Goal: Task Accomplishment & Management: Manage account settings

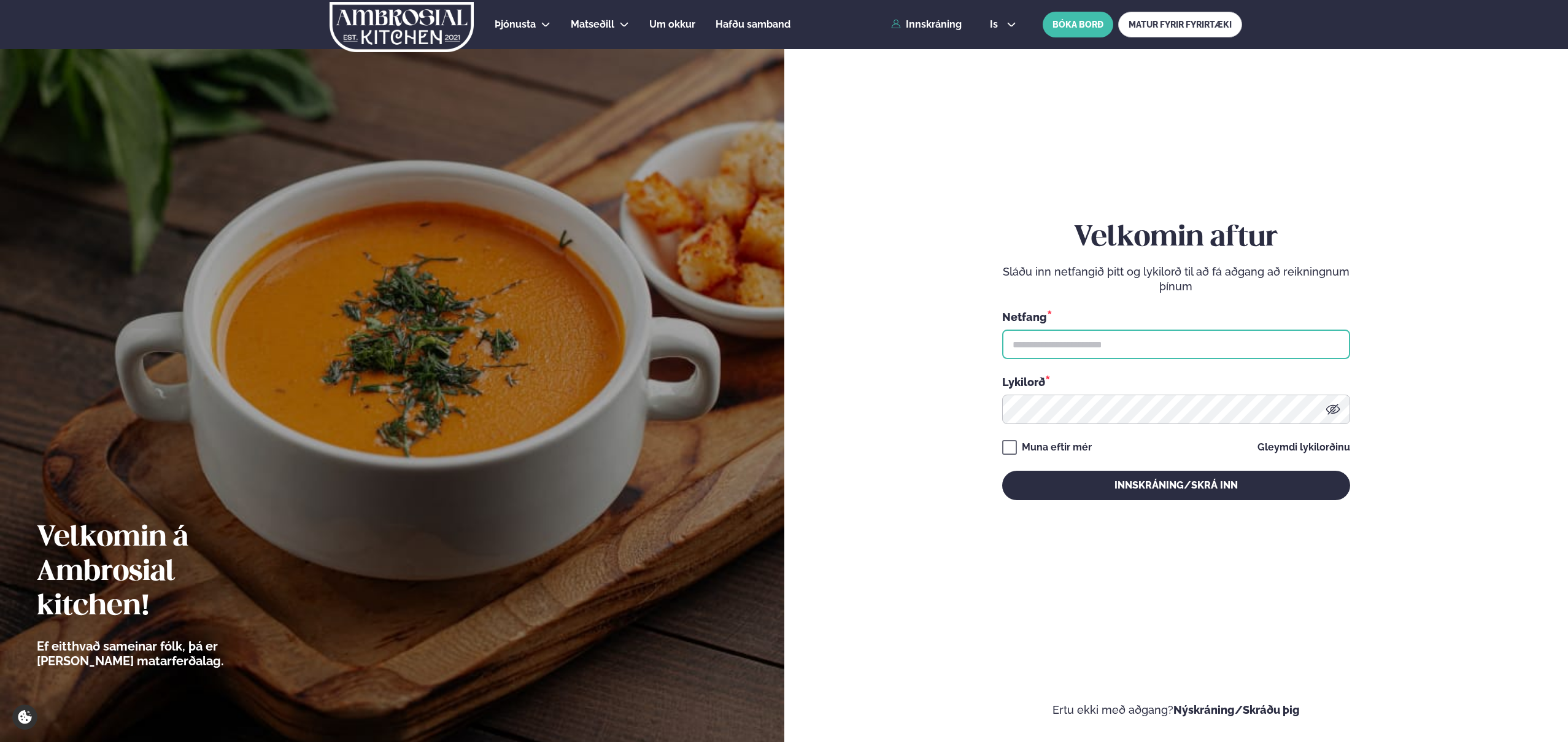
click at [1115, 330] on input "text" at bounding box center [1176, 344] width 348 height 29
click at [1115, 355] on input "text" at bounding box center [1176, 344] width 348 height 29
click at [1130, 343] on input "text" at bounding box center [1176, 344] width 348 height 29
click at [1145, 348] on input "text" at bounding box center [1176, 344] width 348 height 29
click at [1134, 343] on input "text" at bounding box center [1176, 344] width 348 height 29
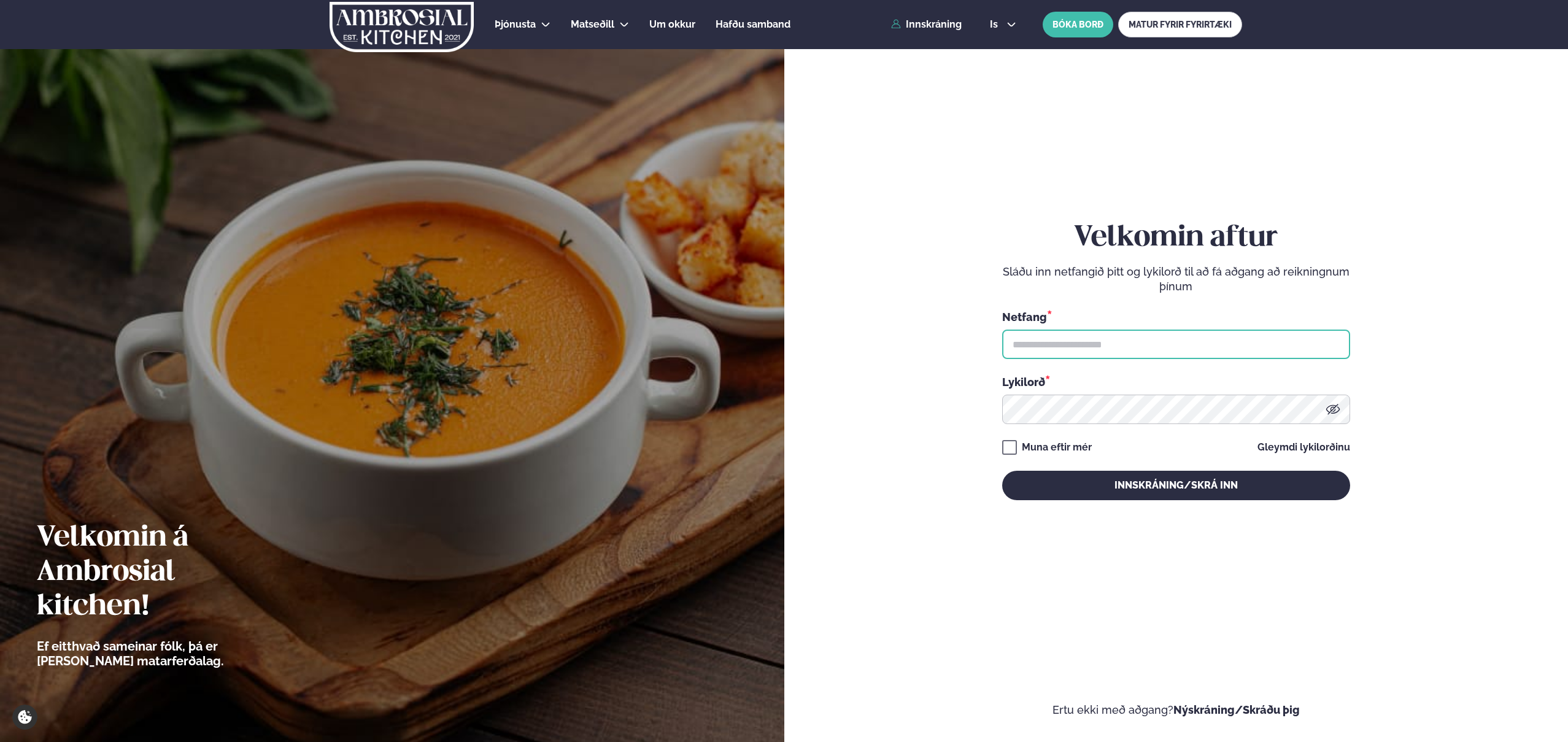
click at [1134, 343] on input "text" at bounding box center [1176, 344] width 348 height 29
type input "**********"
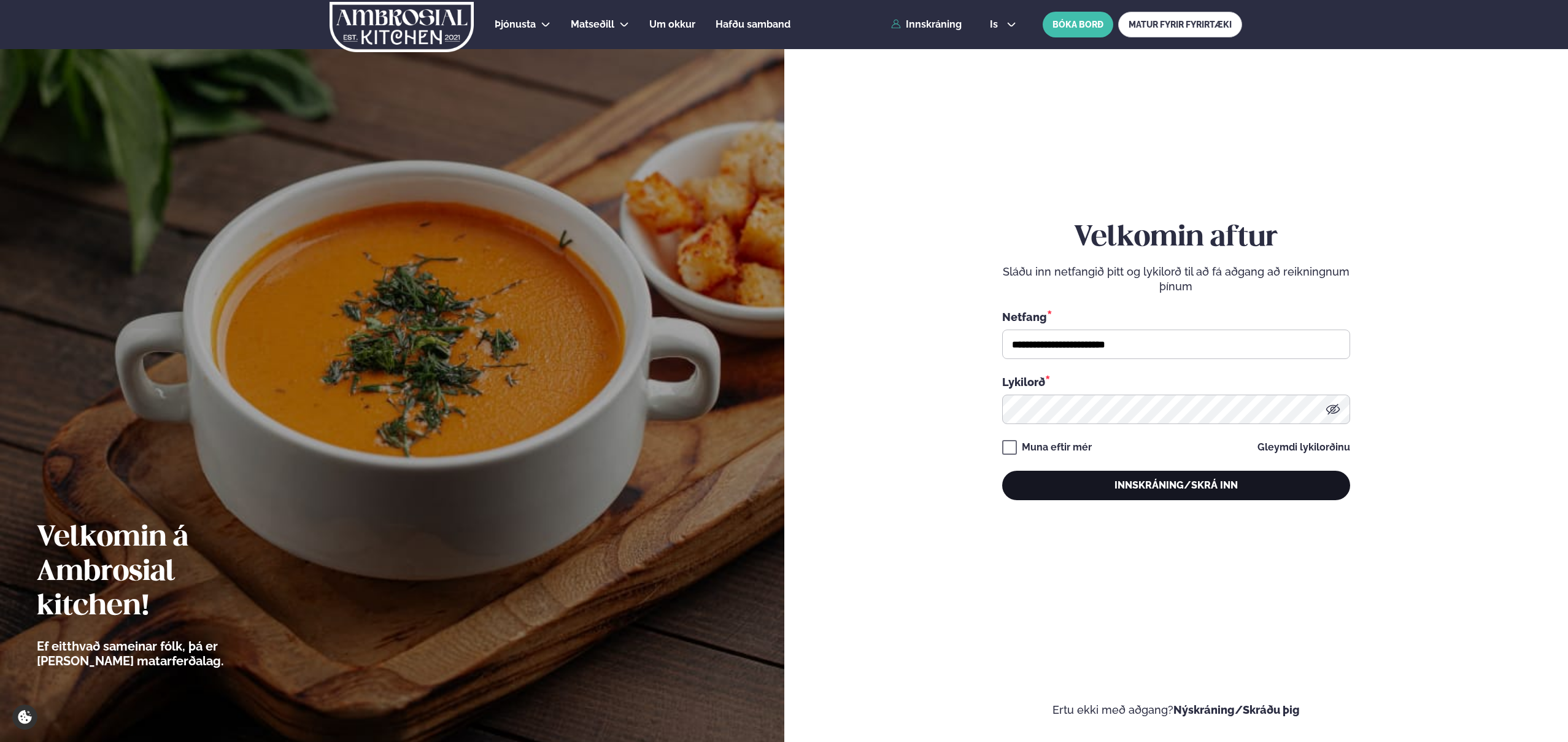
click at [1141, 495] on button "Innskráning/Skrá inn" at bounding box center [1176, 485] width 348 height 29
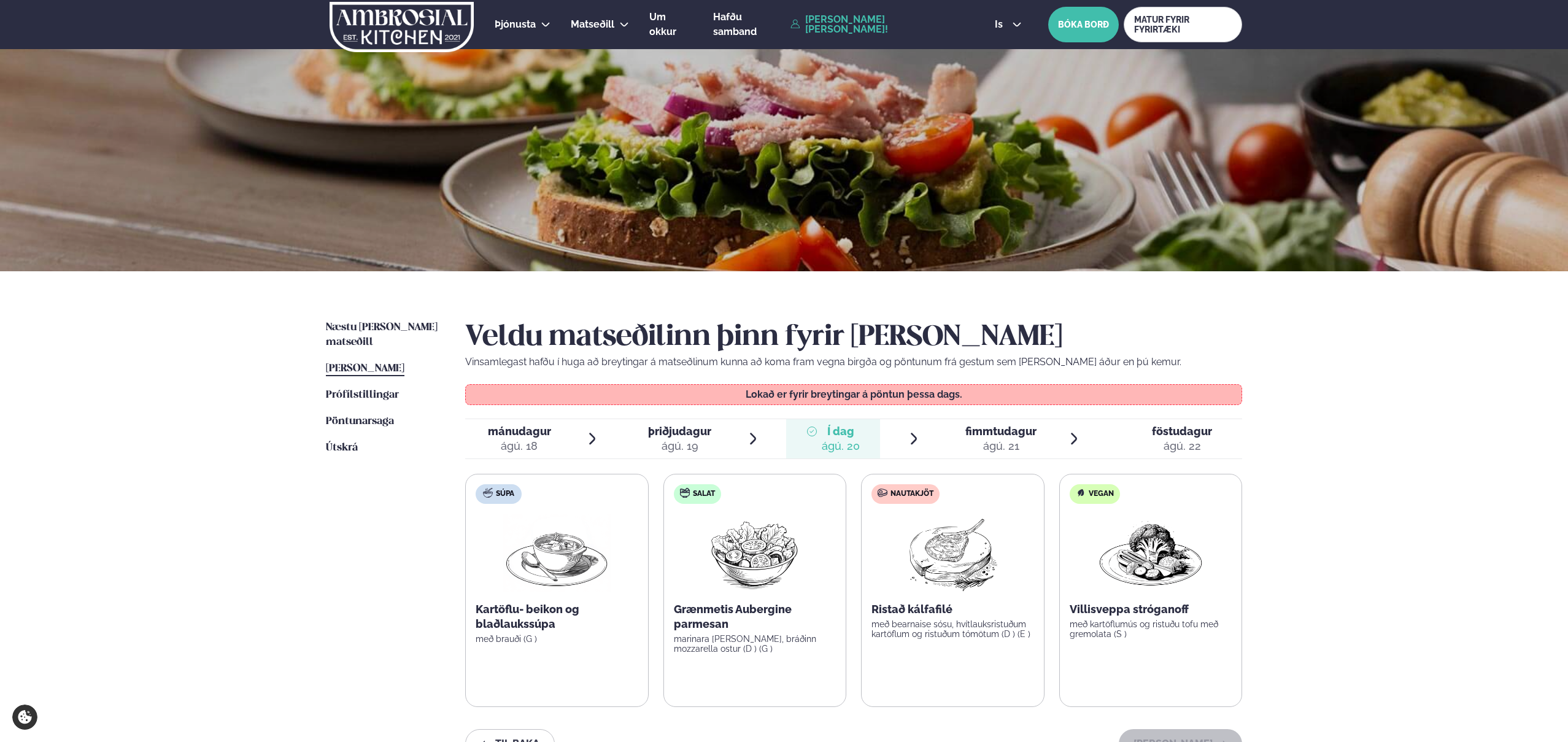
click at [976, 441] on div "ágú. 21" at bounding box center [1001, 446] width 71 height 15
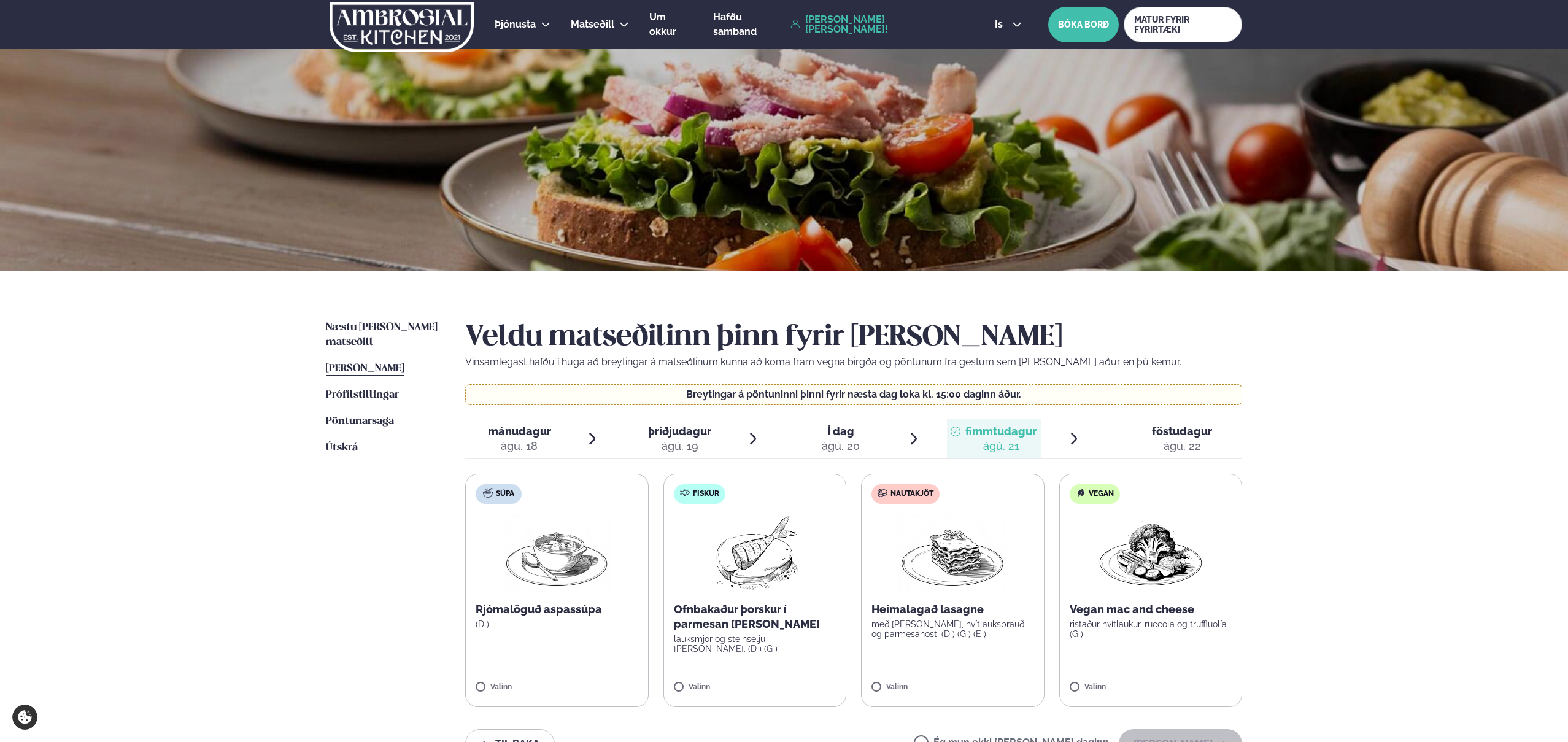
click at [947, 551] on img at bounding box center [952, 553] width 108 height 79
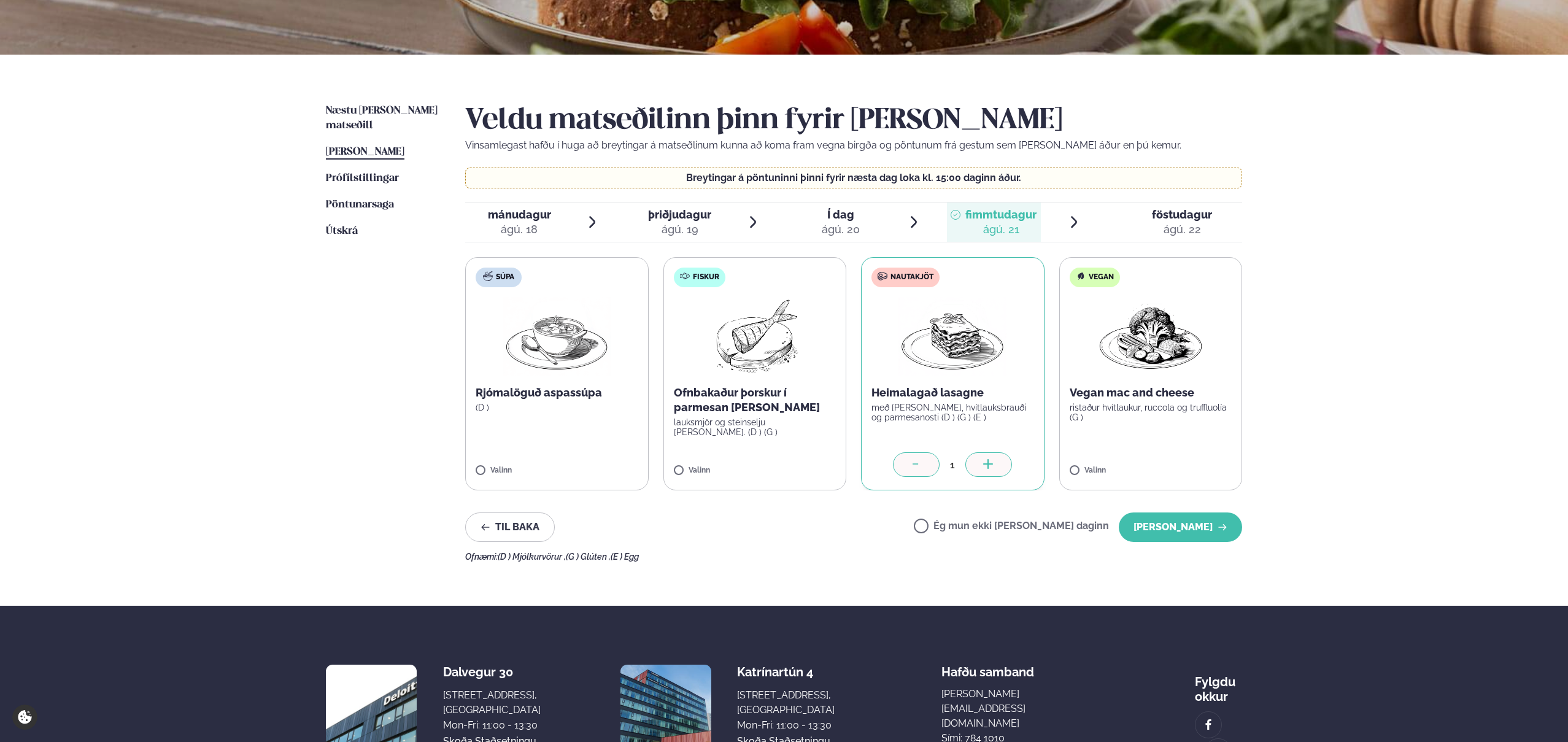
scroll to position [227, 0]
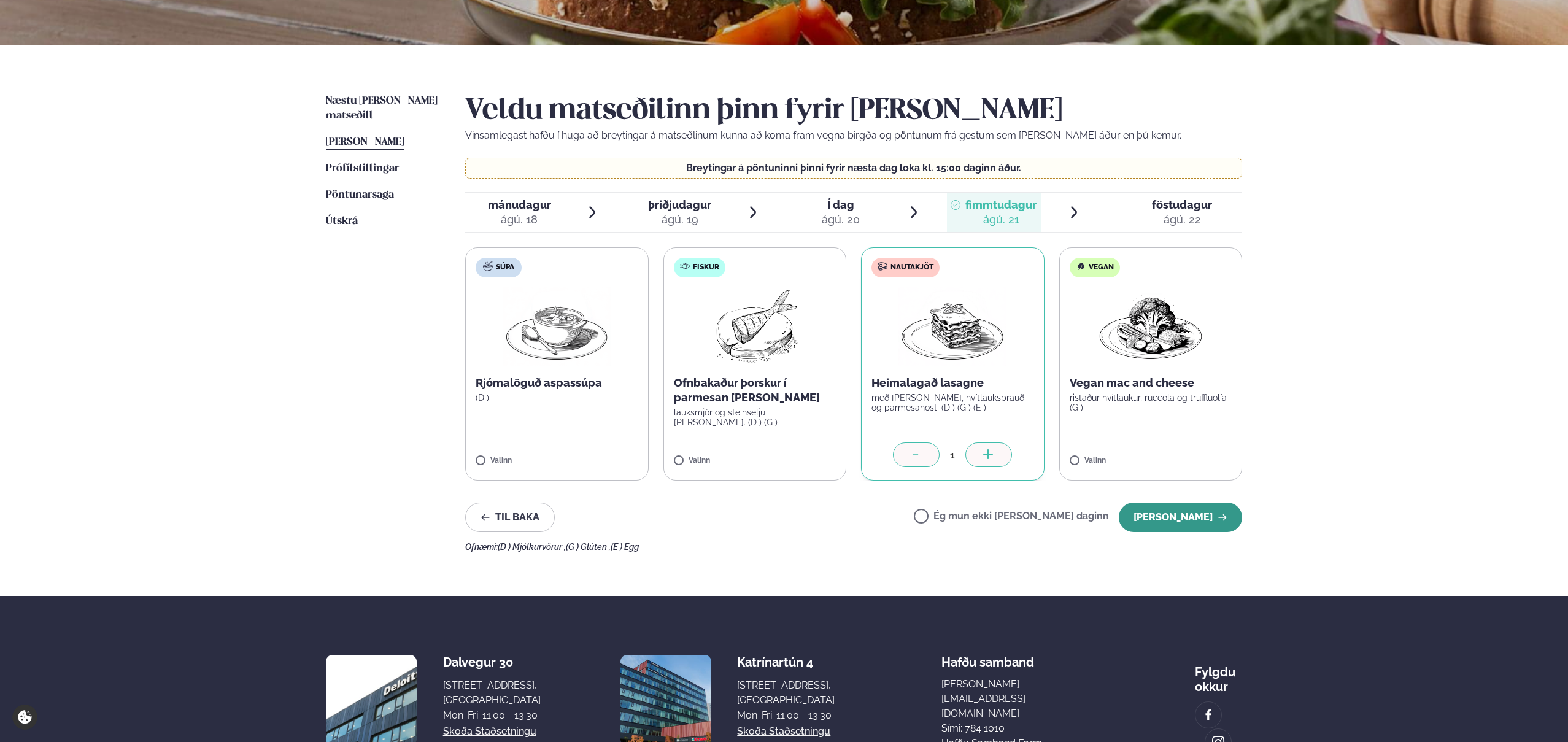
click at [1161, 515] on button "[PERSON_NAME]" at bounding box center [1181, 517] width 124 height 29
